Goal: Find specific page/section: Find specific page/section

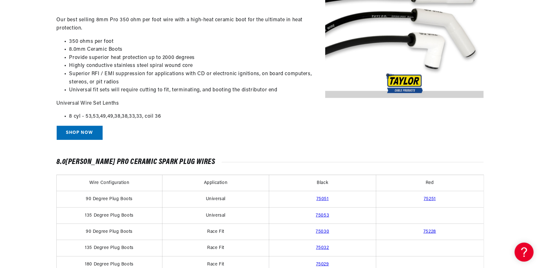
scroll to position [0, 236]
click at [322, 247] on link "75032" at bounding box center [322, 247] width 13 height 5
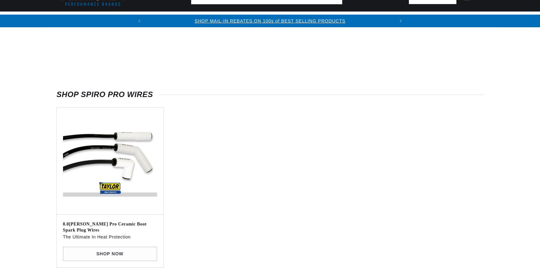
scroll to position [308, 0]
